Goal: Task Accomplishment & Management: Complete application form

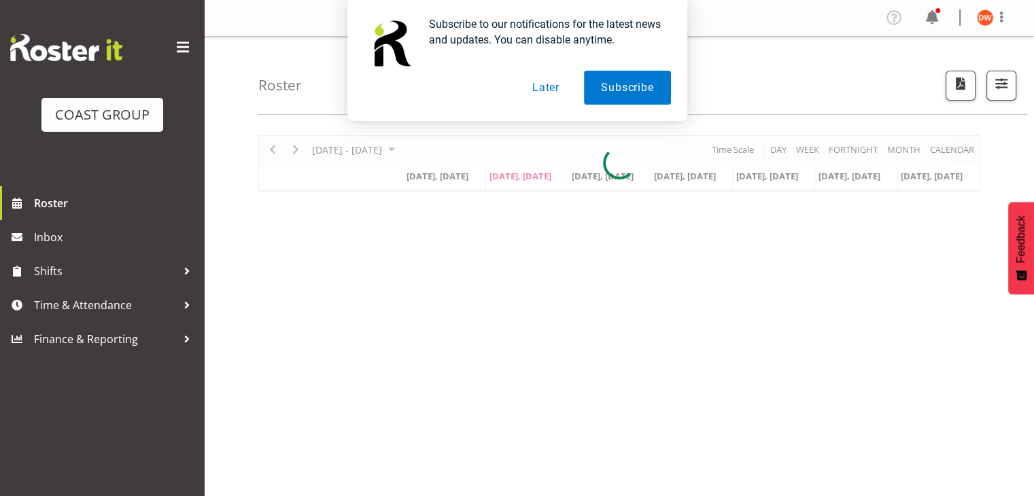
click at [550, 88] on button "Later" at bounding box center [545, 88] width 61 height 34
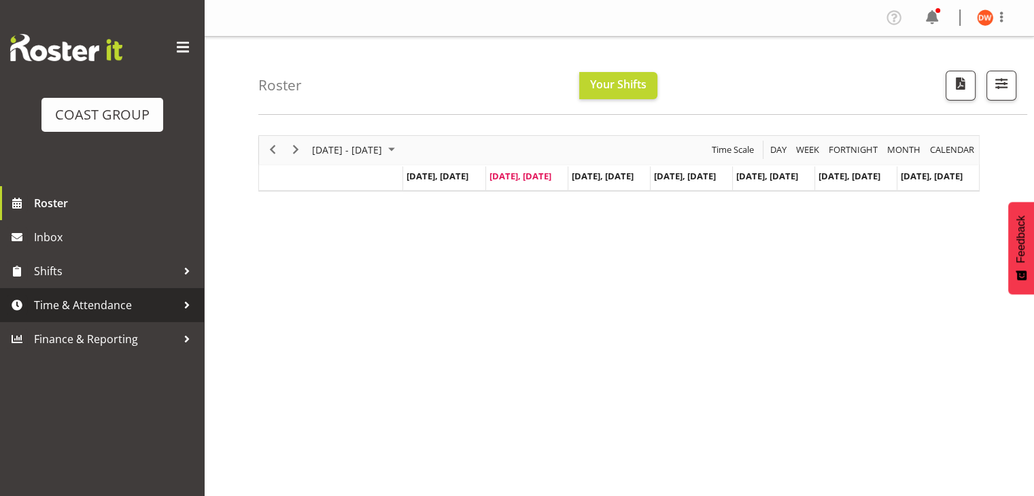
click at [76, 296] on span "Time & Attendance" at bounding box center [105, 305] width 143 height 20
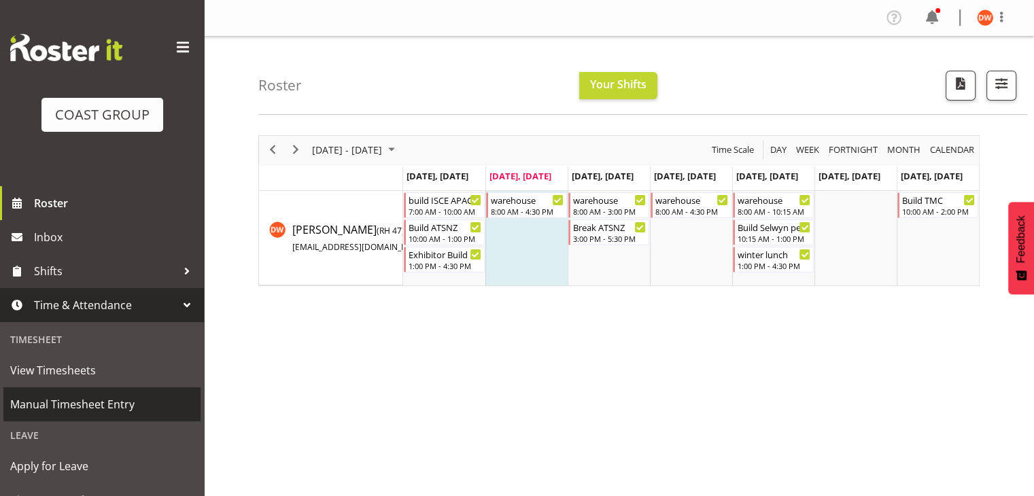
click at [101, 396] on span "Manual Timesheet Entry" at bounding box center [101, 404] width 183 height 20
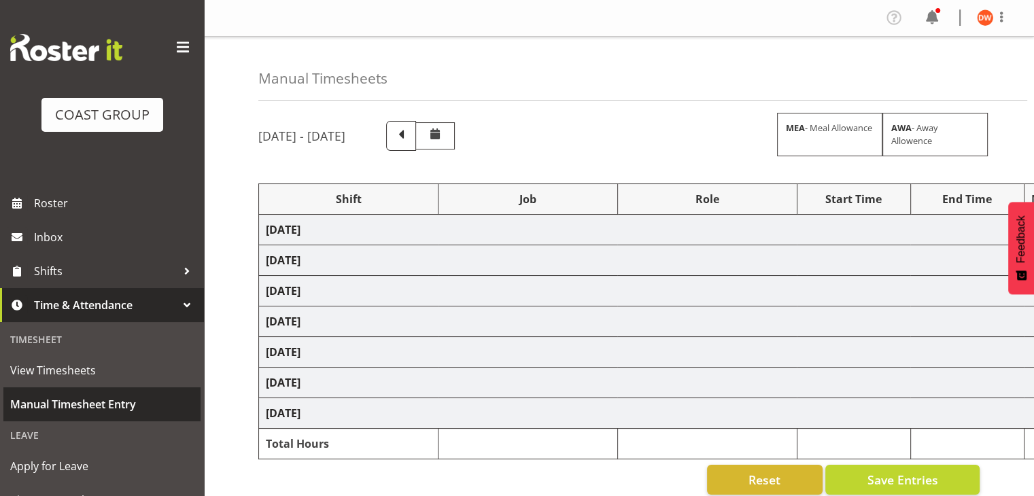
select select "80327"
select select "69"
select select "80328"
select select "10069"
select select "80329"
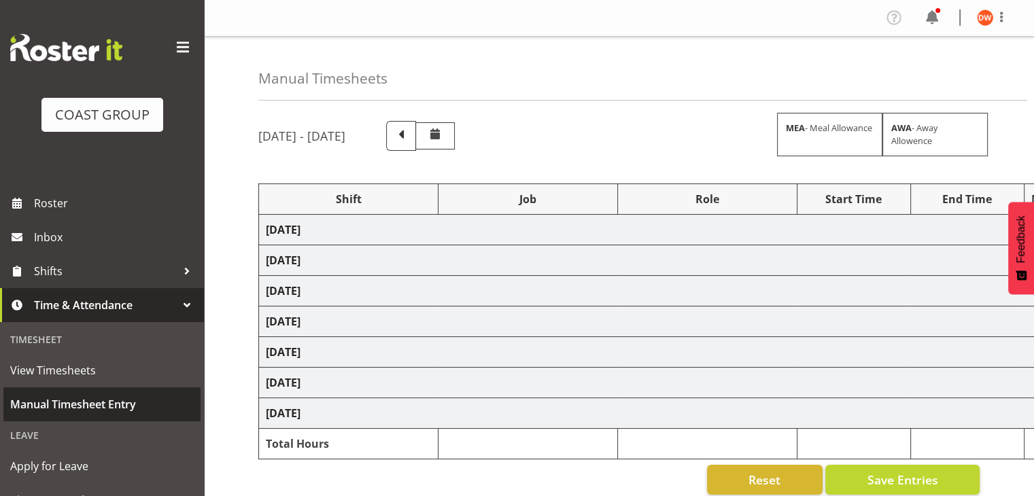
select select "9561"
select select "80336"
select select "8688"
select select "80334"
select select "69"
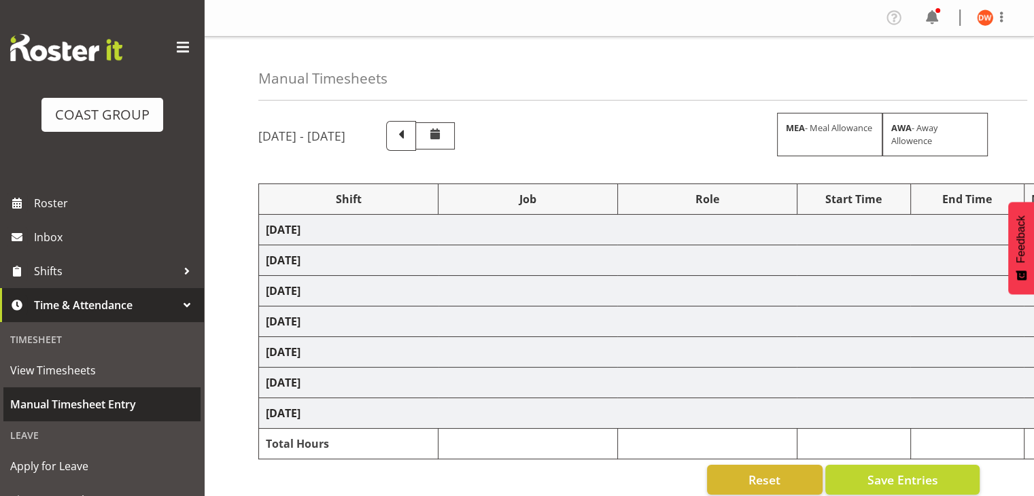
select select "30336"
select select "10069"
select select "80337"
select select "69"
select select "80342"
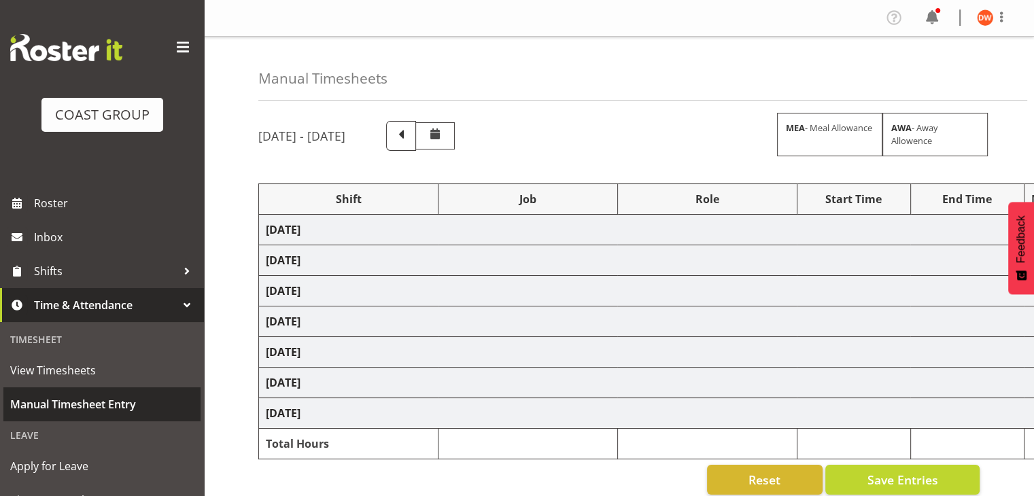
select select "9699"
select select "80339"
select select "9819"
select select "80340"
select select "9699"
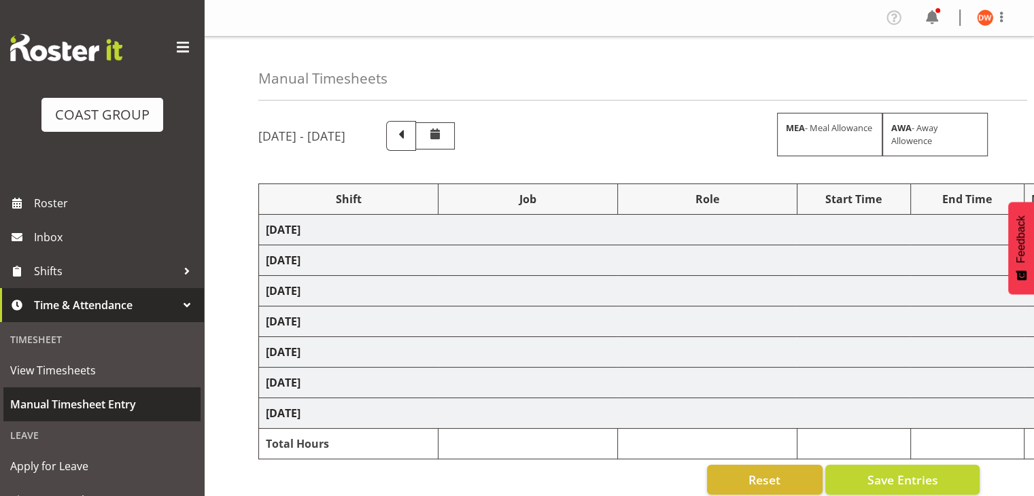
select select "80344"
select select "69"
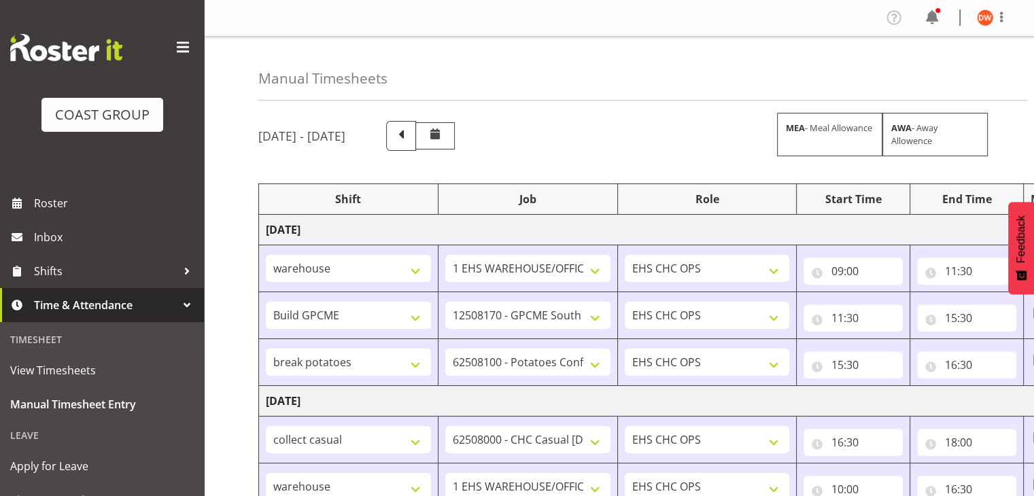
click at [622, 396] on td "[DATE]" at bounding box center [734, 401] width 951 height 31
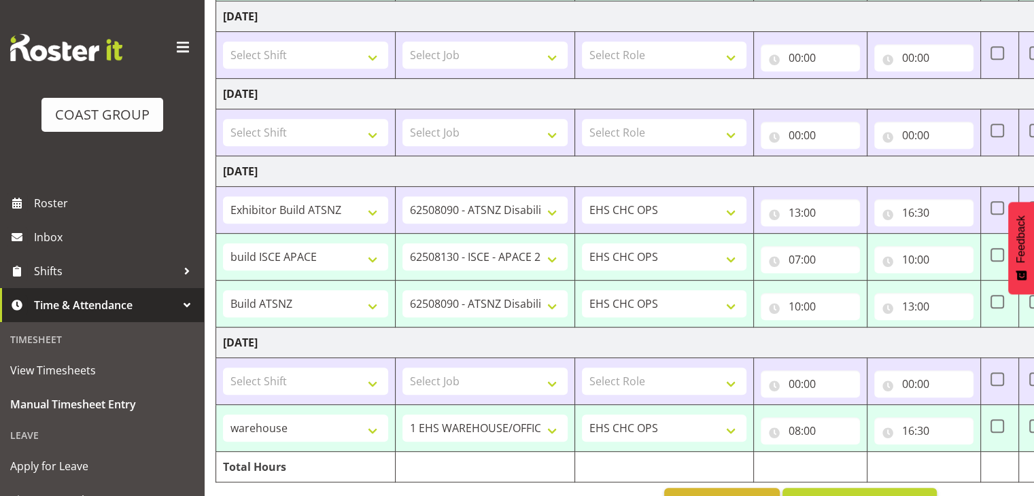
scroll to position [633, 0]
click at [922, 257] on input "10:00" at bounding box center [923, 259] width 99 height 27
click at [965, 289] on select "00 01 02 03 04 05 06 07 08 09 10 11 12 13 14 15 16 17 18 19 20 21 22 23" at bounding box center [966, 294] width 31 height 27
select select "9"
click at [951, 281] on select "00 01 02 03 04 05 06 07 08 09 10 11 12 13 14 15 16 17 18 19 20 21 22 23" at bounding box center [966, 294] width 31 height 27
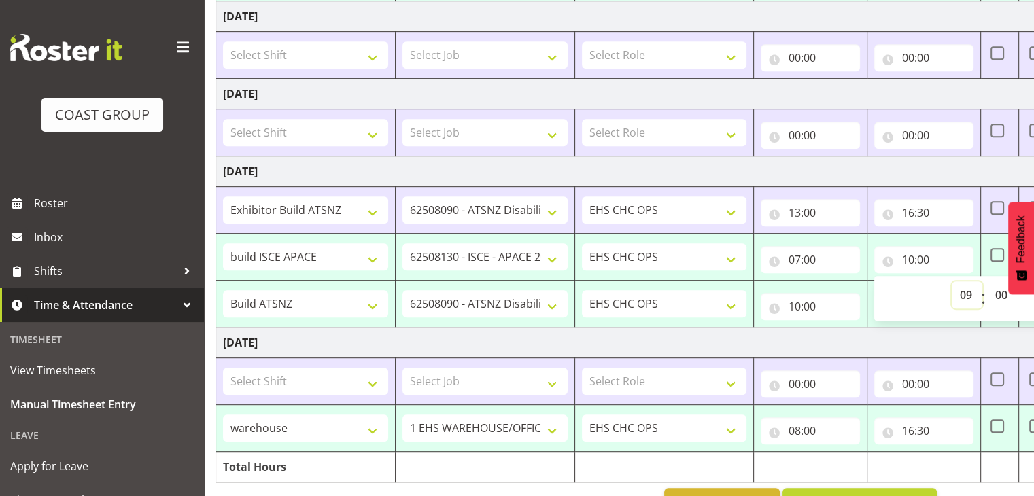
type input "09:00"
click at [348, 302] on select "ARTS CANT [PERSON_NAME] ASBTE ASNZ Exhibitor Build Admin Admin Admin Admin Arma…" at bounding box center [305, 303] width 165 height 27
select select "66619"
click at [223, 290] on select "ARTS CANT [PERSON_NAME] ASBTE ASNZ Exhibitor Build Admin Admin Admin Admin Arma…" at bounding box center [305, 303] width 165 height 27
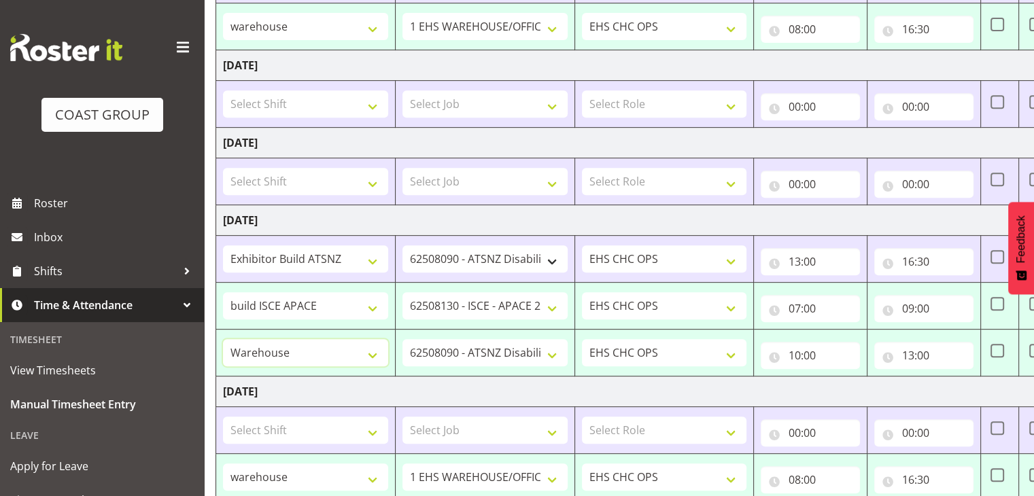
scroll to position [584, 0]
click at [492, 353] on select "1 Carlton Events 1 [PERSON_NAME] 1 [PERSON_NAME][GEOGRAPHIC_DATA] 1 EHS WAREHOU…" at bounding box center [484, 352] width 165 height 27
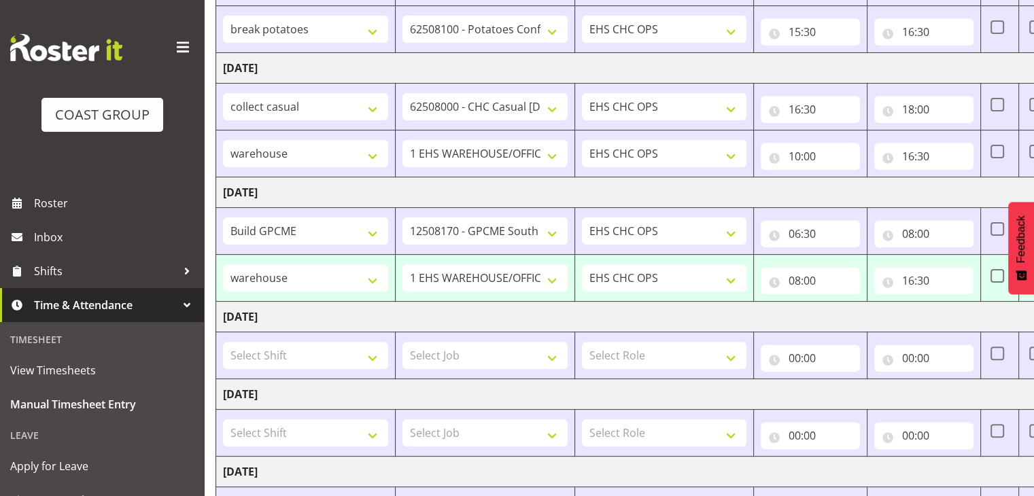
scroll to position [672, 0]
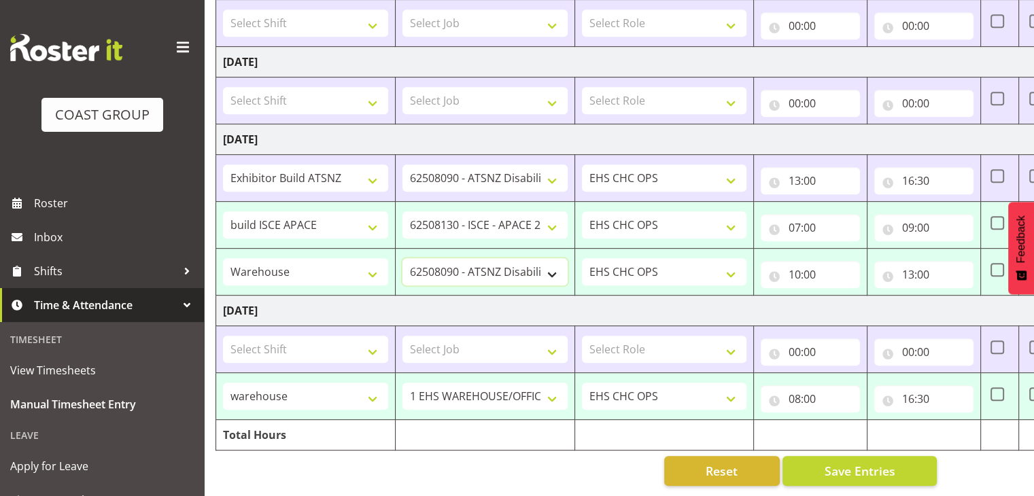
click at [481, 258] on select "1 Carlton Events 1 [PERSON_NAME] 1 [PERSON_NAME][GEOGRAPHIC_DATA] 1 EHS WAREHOU…" at bounding box center [484, 271] width 165 height 27
select select "69"
click at [402, 258] on select "1 Carlton Events 1 [PERSON_NAME] 1 [PERSON_NAME][GEOGRAPHIC_DATA] 1 EHS WAREHOU…" at bounding box center [484, 271] width 165 height 27
click at [809, 266] on input "10:00" at bounding box center [809, 274] width 99 height 27
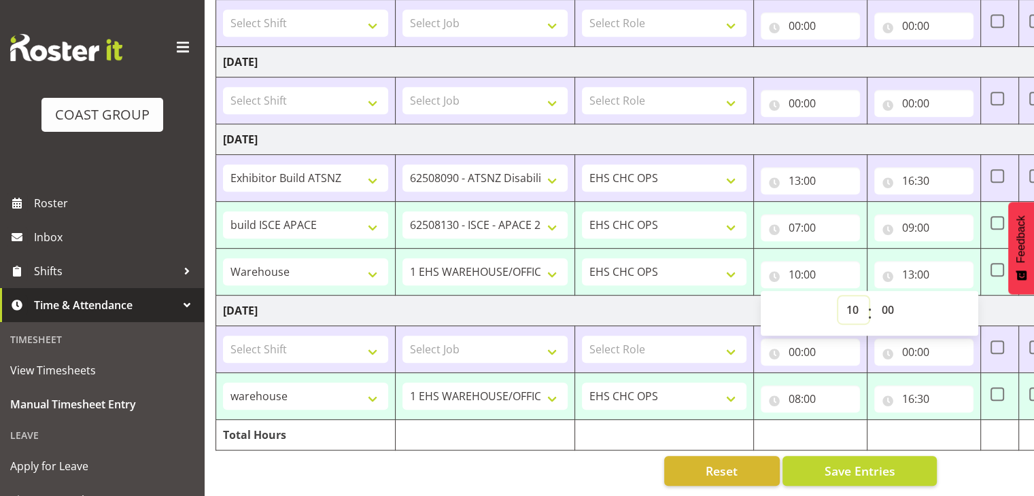
click at [854, 300] on select "00 01 02 03 04 05 06 07 08 09 10 11 12 13 14 15 16 17 18 19 20 21 22 23" at bounding box center [853, 309] width 31 height 27
select select "9"
click at [838, 296] on select "00 01 02 03 04 05 06 07 08 09 10 11 12 13 14 15 16 17 18 19 20 21 22 23" at bounding box center [853, 309] width 31 height 27
type input "09:00"
click at [694, 296] on td "[DATE]" at bounding box center [691, 311] width 951 height 31
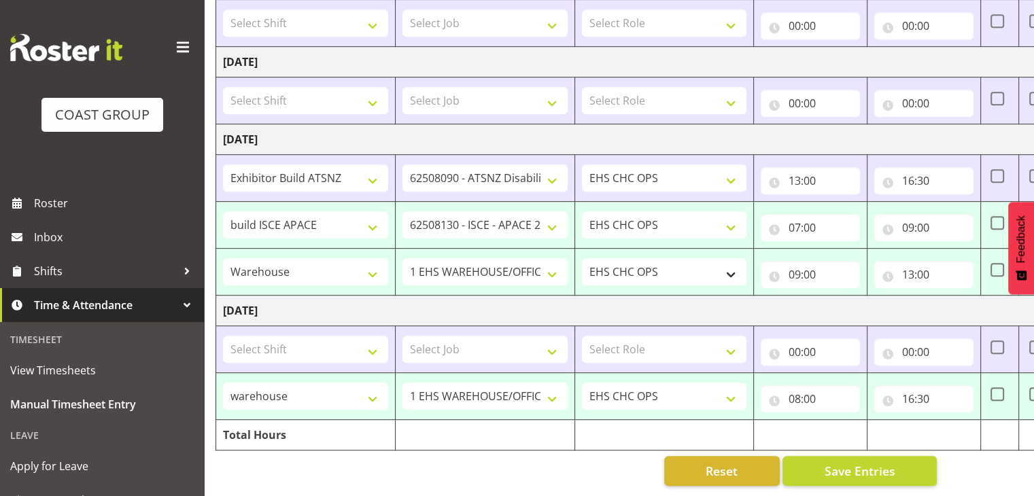
drag, startPoint x: 829, startPoint y: 289, endPoint x: 650, endPoint y: 256, distance: 181.8
click at [650, 256] on tbody "[DATE] ARTS CANT [PERSON_NAME] ASBTE ASNZ Exhibitor Build Admin Admin Admin Adm…" at bounding box center [691, -1] width 951 height 901
click at [845, 308] on td "[DATE]" at bounding box center [691, 311] width 951 height 31
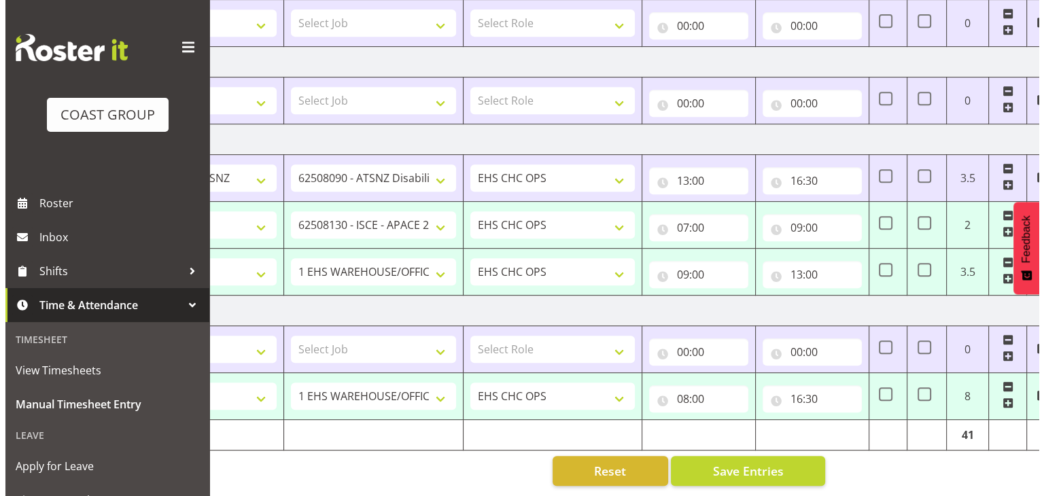
scroll to position [0, 176]
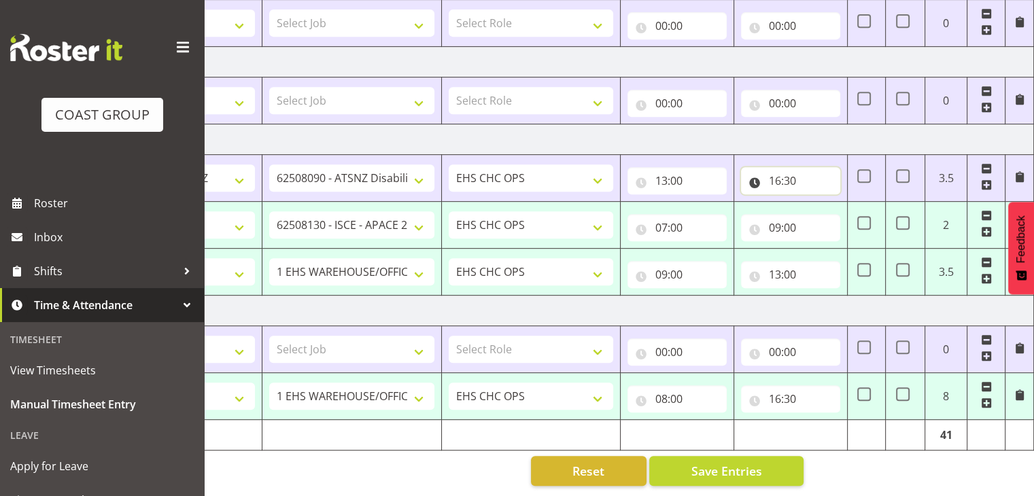
click at [780, 172] on input "16:30" at bounding box center [790, 180] width 99 height 27
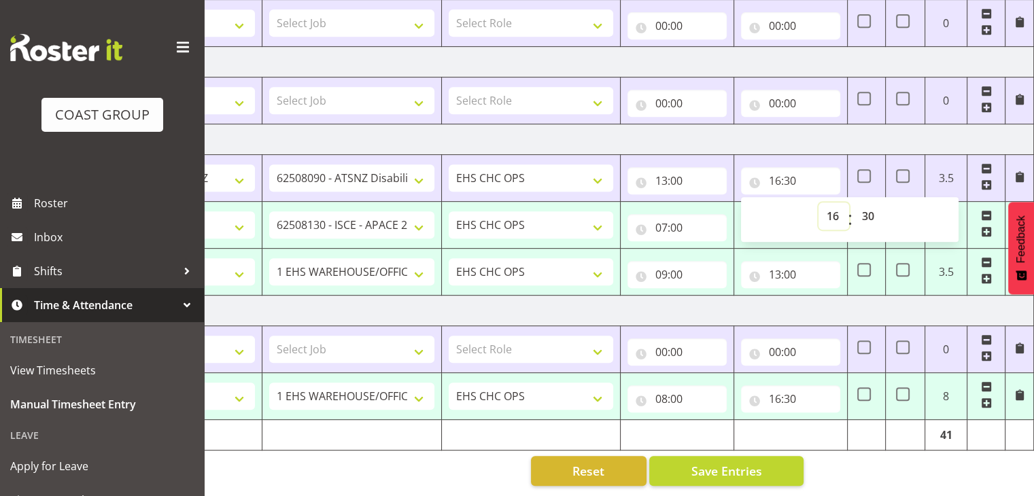
click at [837, 207] on select "00 01 02 03 04 05 06 07 08 09 10 11 12 13 14 15 16 17 18 19 20 21 22 23" at bounding box center [833, 216] width 31 height 27
select select "15"
click at [818, 203] on select "00 01 02 03 04 05 06 07 08 09 10 11 12 13 14 15 16 17 18 19 20 21 22 23" at bounding box center [833, 216] width 31 height 27
type input "15:30"
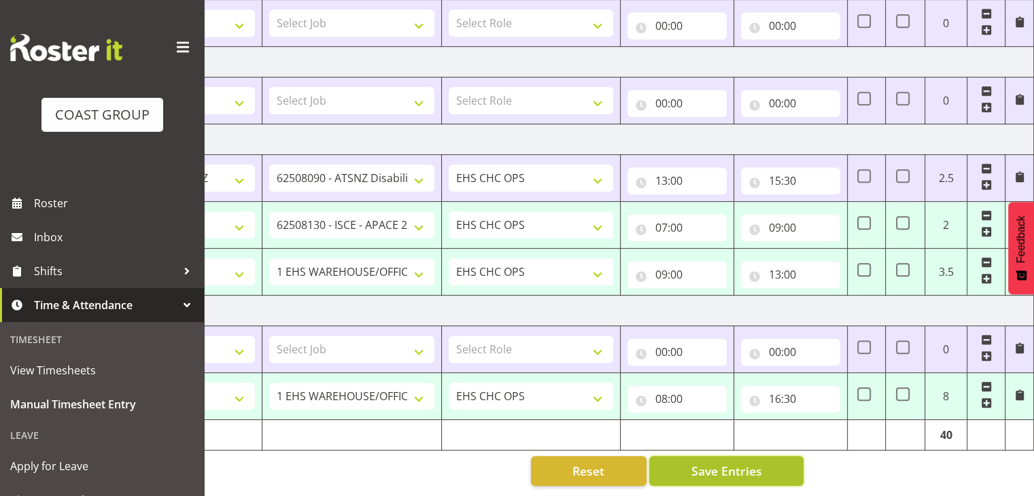
click at [733, 462] on span "Save Entries" at bounding box center [725, 471] width 71 height 18
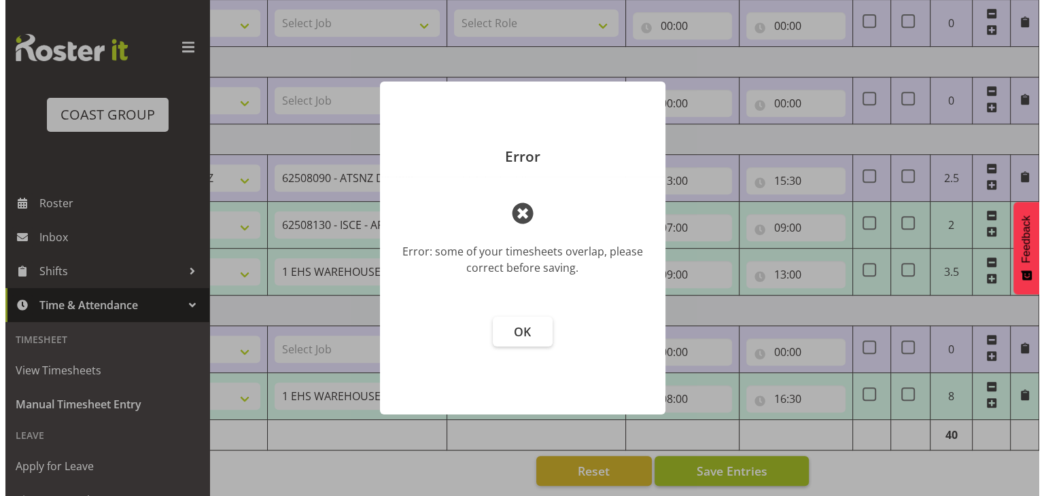
scroll to position [0, 166]
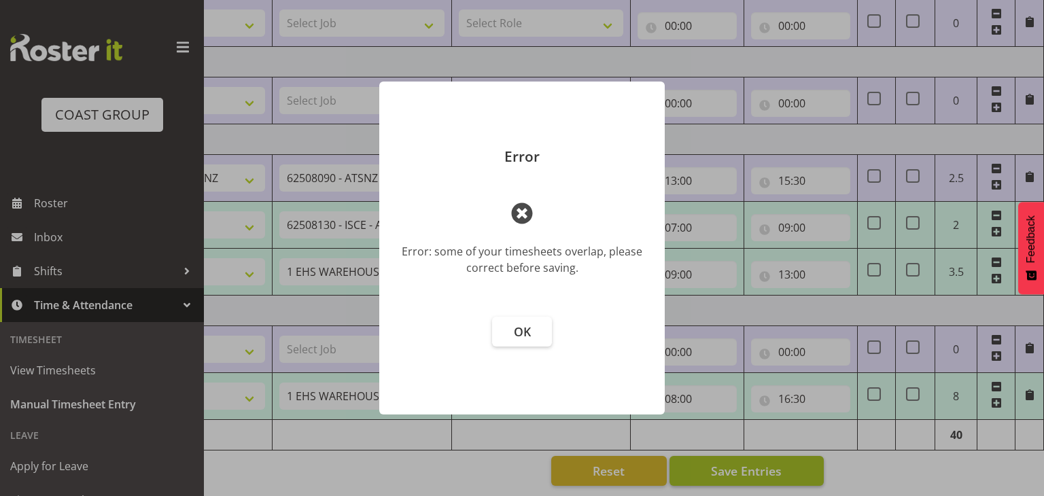
select select "80344"
select select "69"
type input "08:00"
type input "16:30"
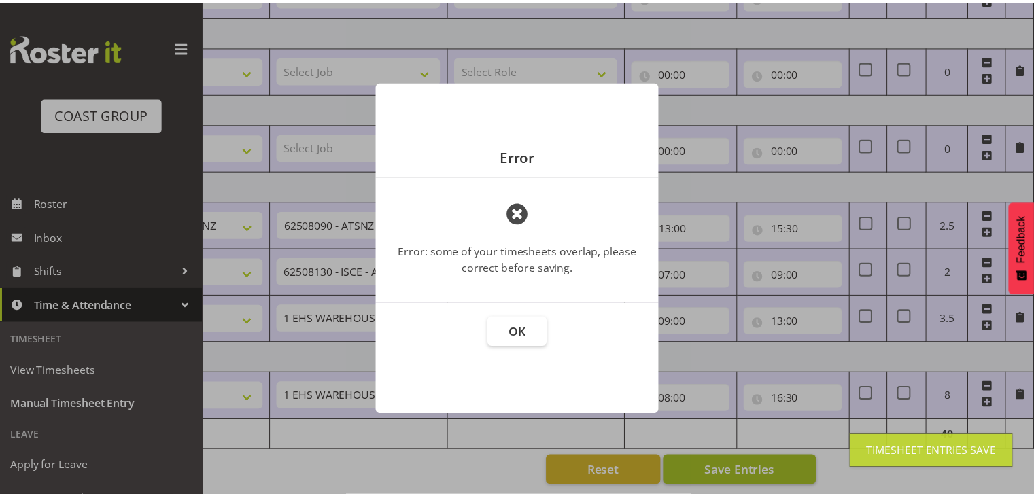
scroll to position [625, 0]
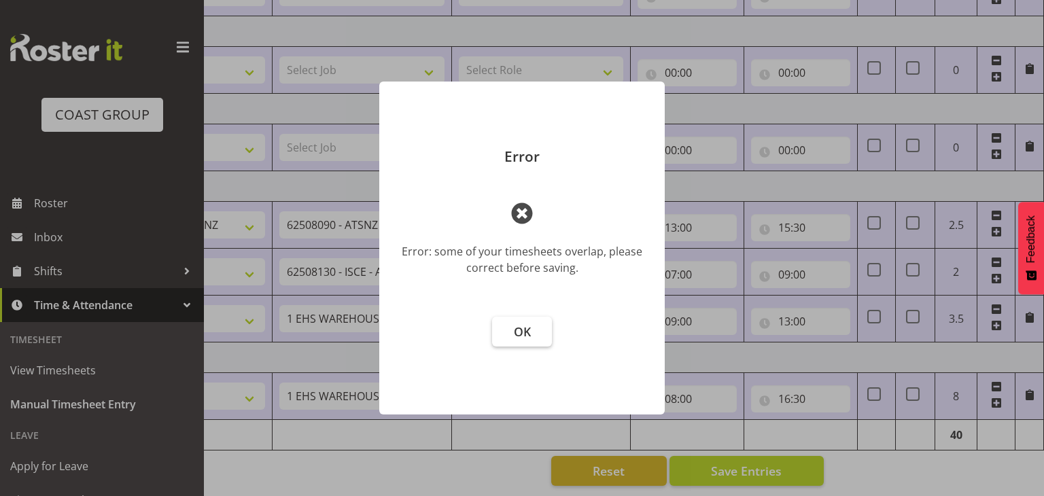
click at [514, 327] on span "OK" at bounding box center [522, 331] width 17 height 16
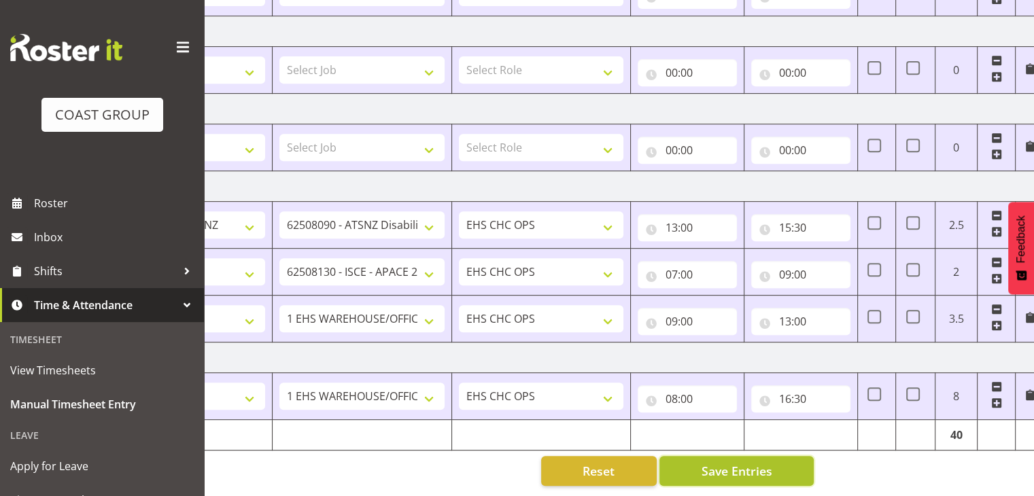
click at [744, 468] on span "Save Entries" at bounding box center [736, 471] width 71 height 18
